Goal: Transaction & Acquisition: Obtain resource

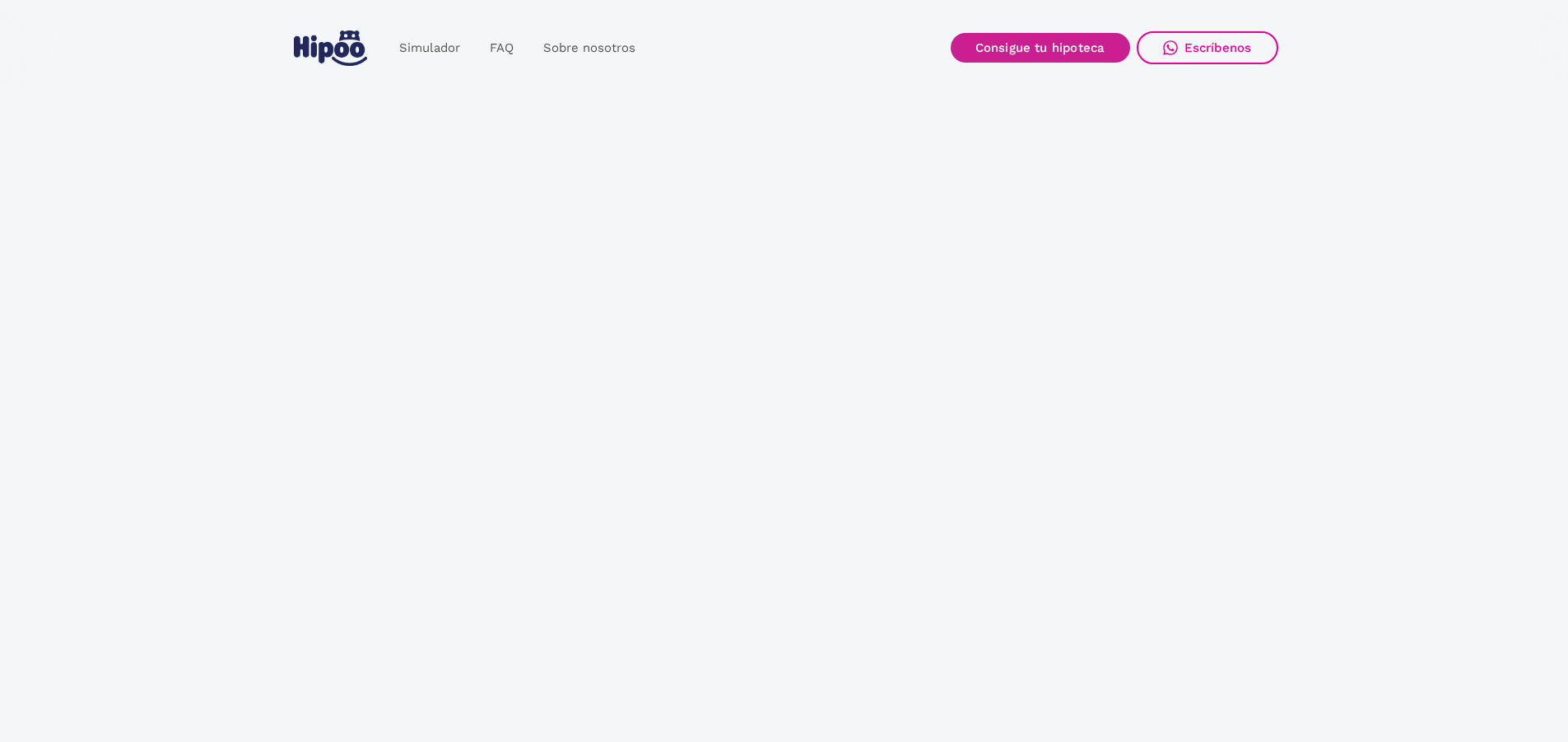
click at [1050, 45] on link "Consigue tu hipoteca" at bounding box center [1040, 48] width 179 height 30
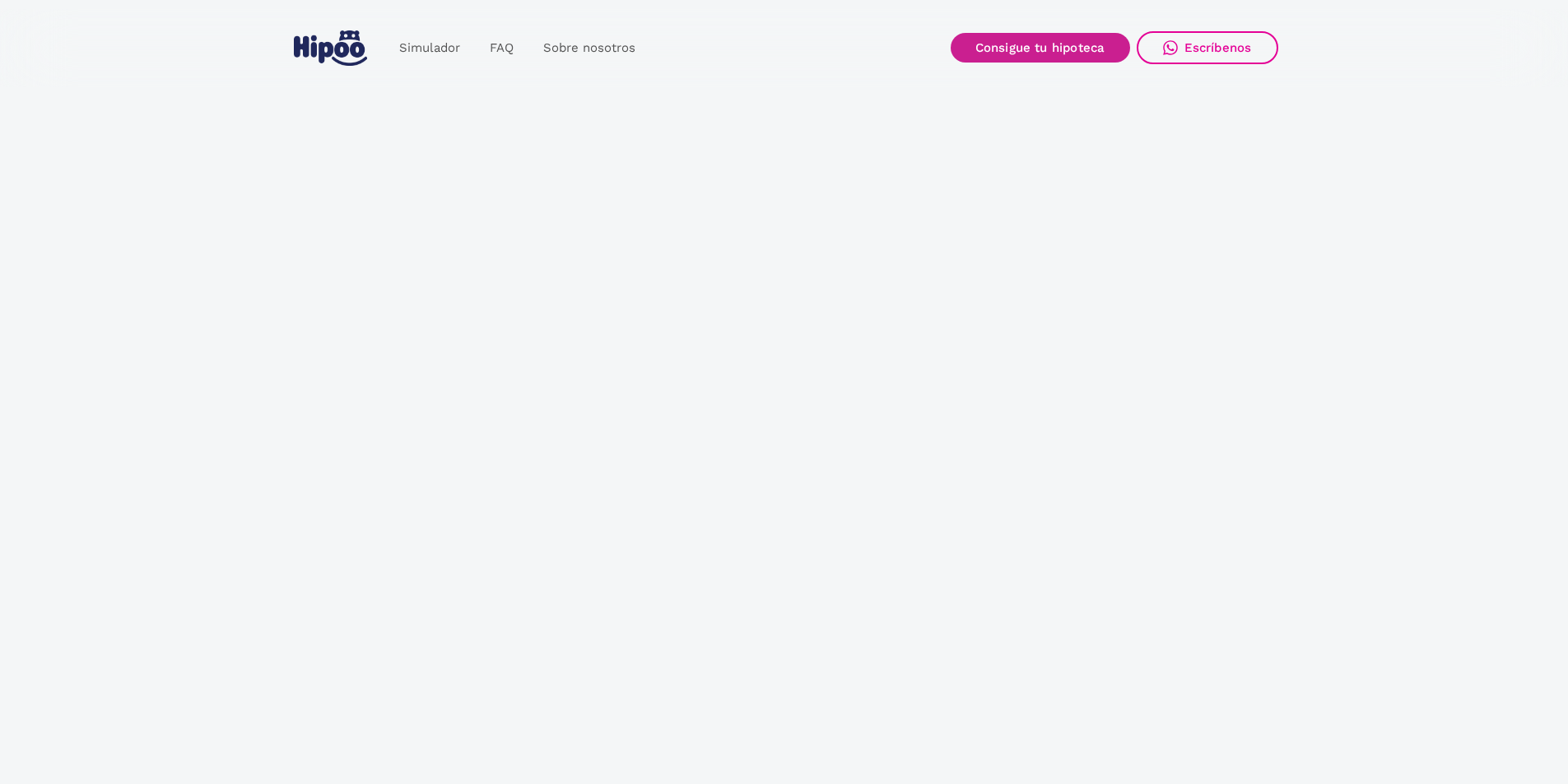
click at [1033, 52] on link "Consigue tu hipoteca" at bounding box center [1040, 48] width 179 height 30
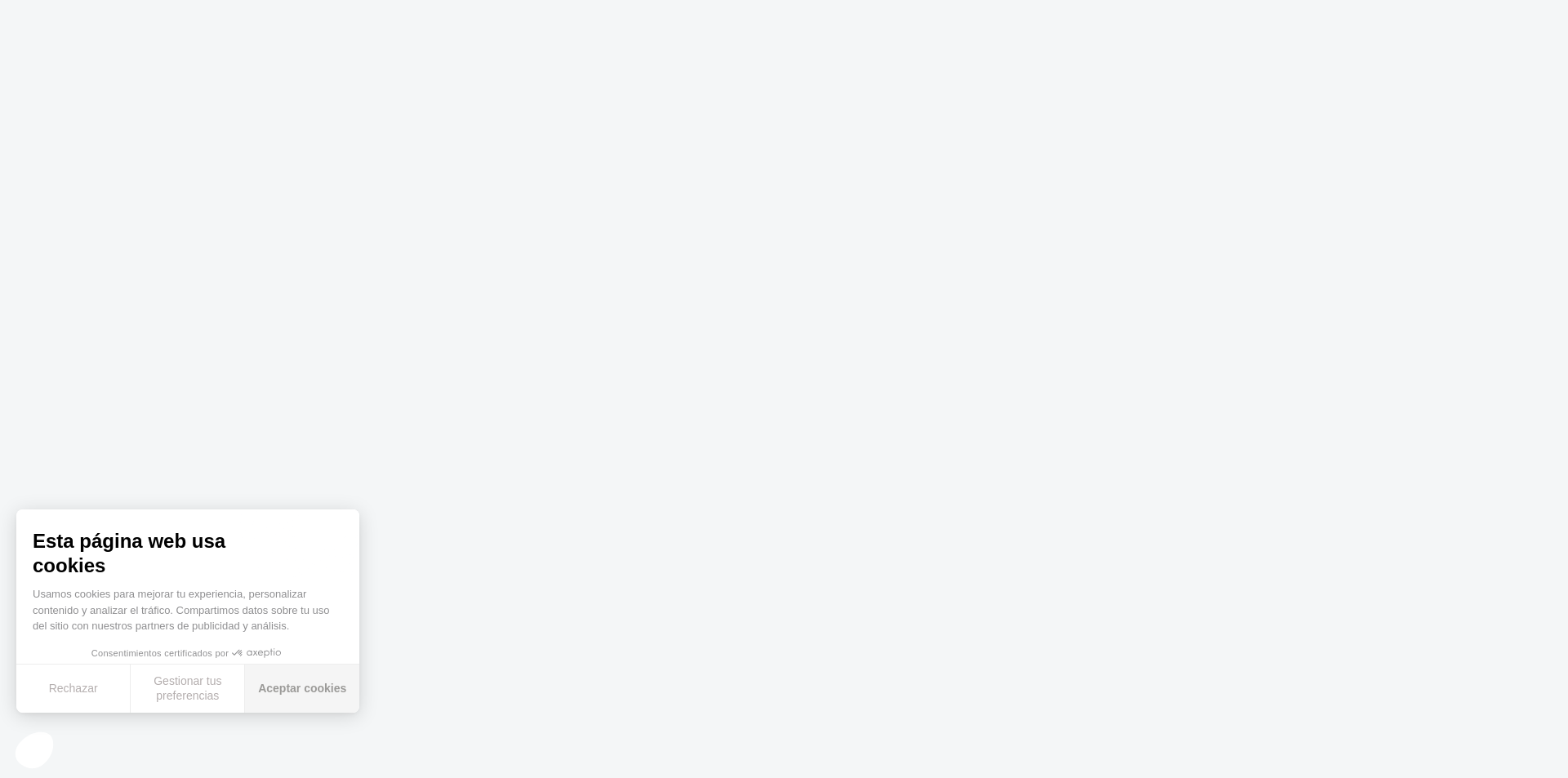
click at [301, 691] on button "Aceptar cookies" at bounding box center [301, 688] width 114 height 48
